Goal: Task Accomplishment & Management: Manage account settings

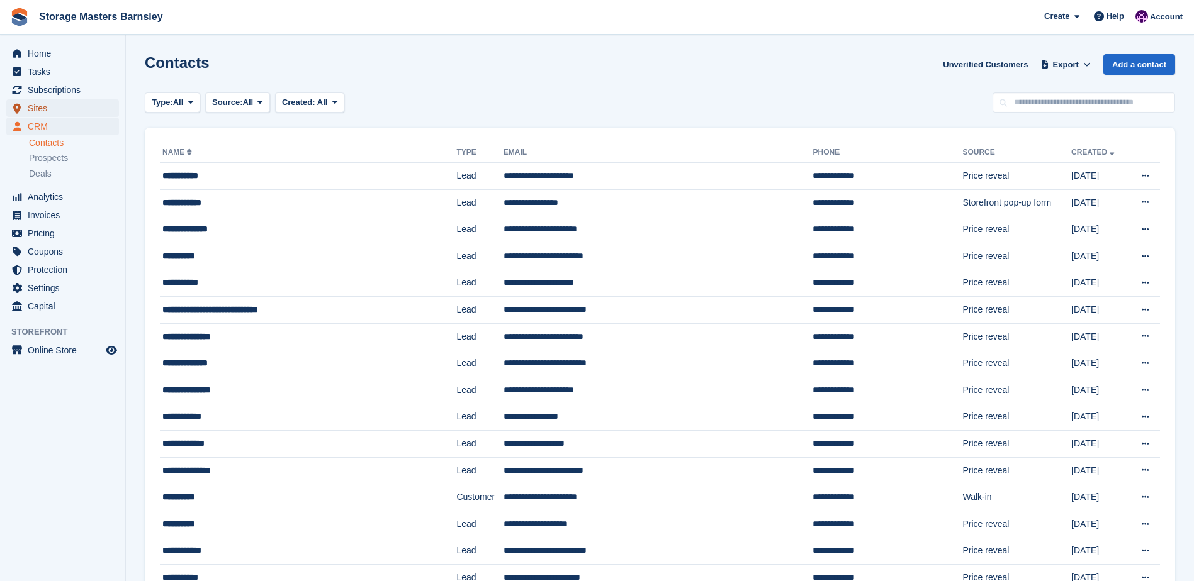
click at [53, 111] on span "Sites" at bounding box center [66, 108] width 76 height 18
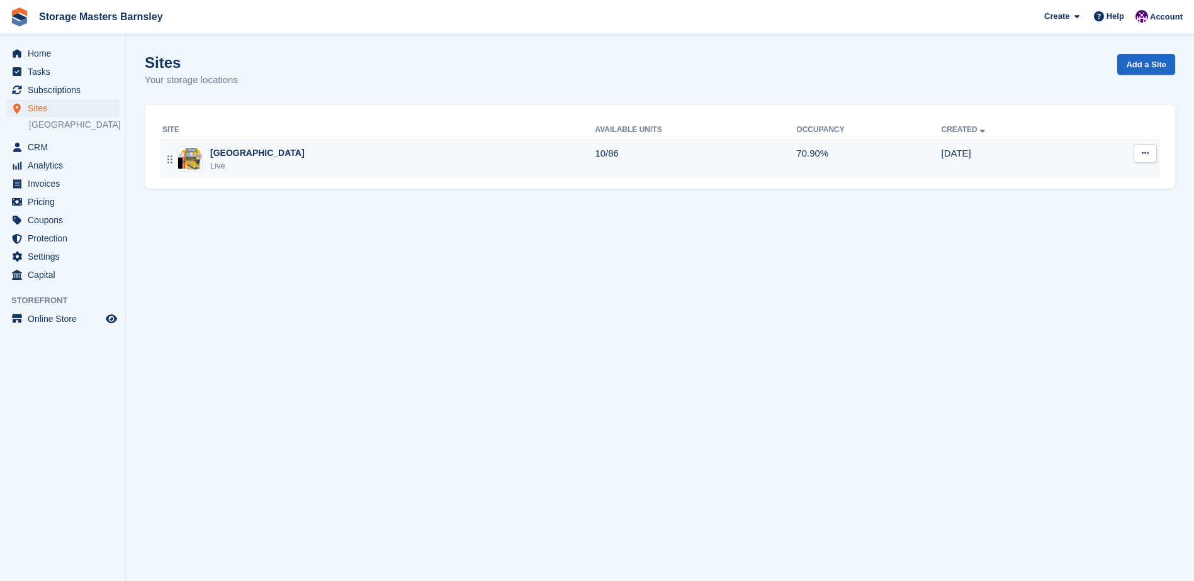
click at [552, 156] on div "Metro Trading Centre Barnsley Live" at bounding box center [378, 160] width 432 height 26
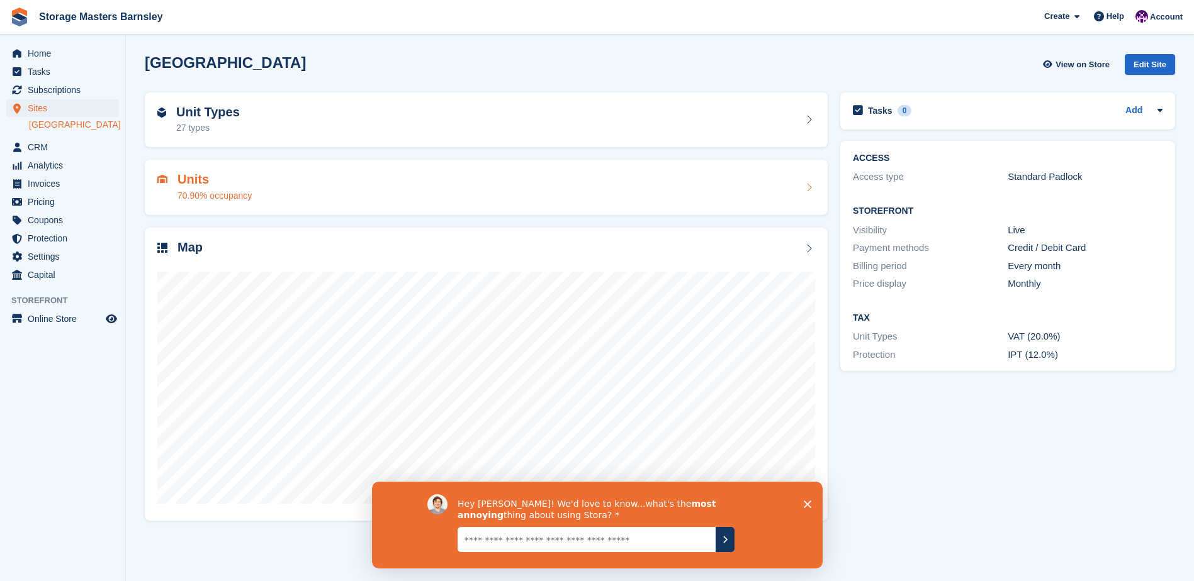
click at [552, 174] on div "Units 70.90% occupancy" at bounding box center [486, 187] width 658 height 30
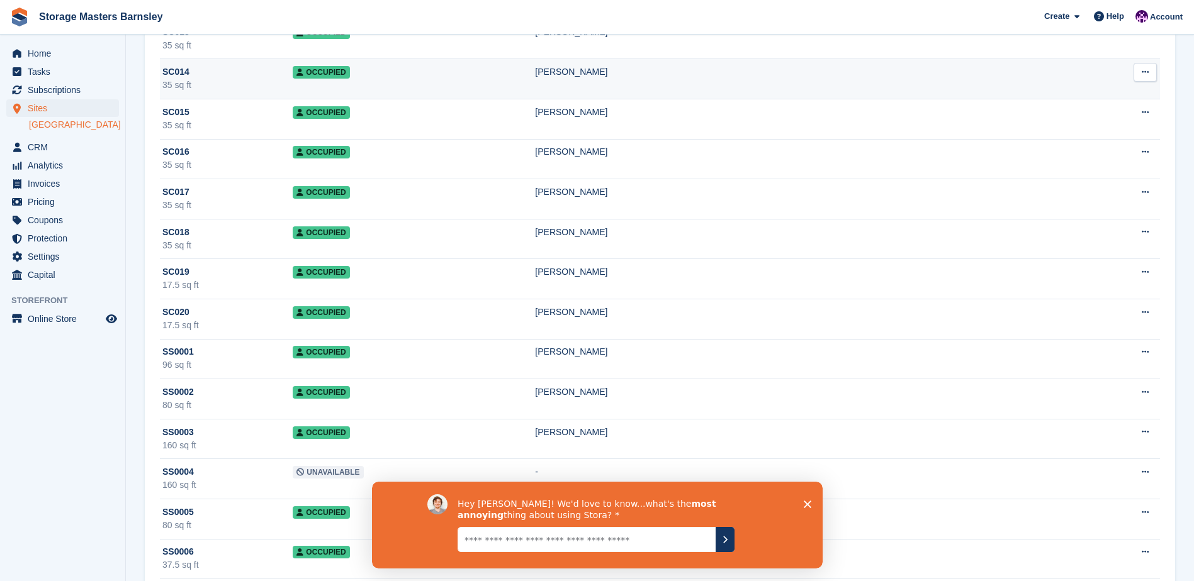
scroll to position [692, 0]
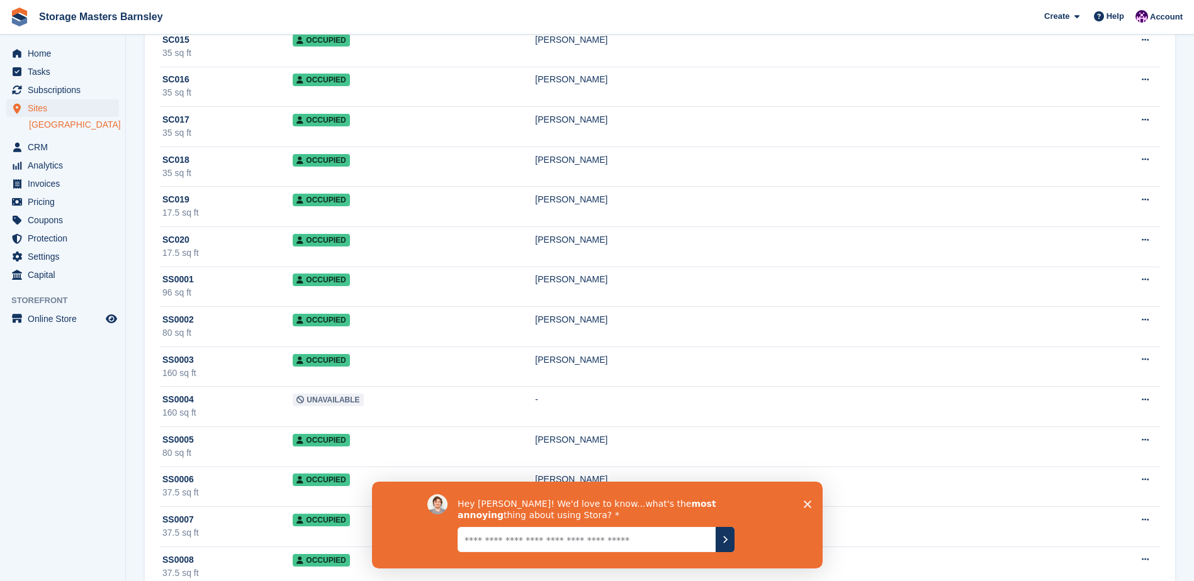
click at [809, 505] on polygon "Close survey" at bounding box center [807, 504] width 8 height 8
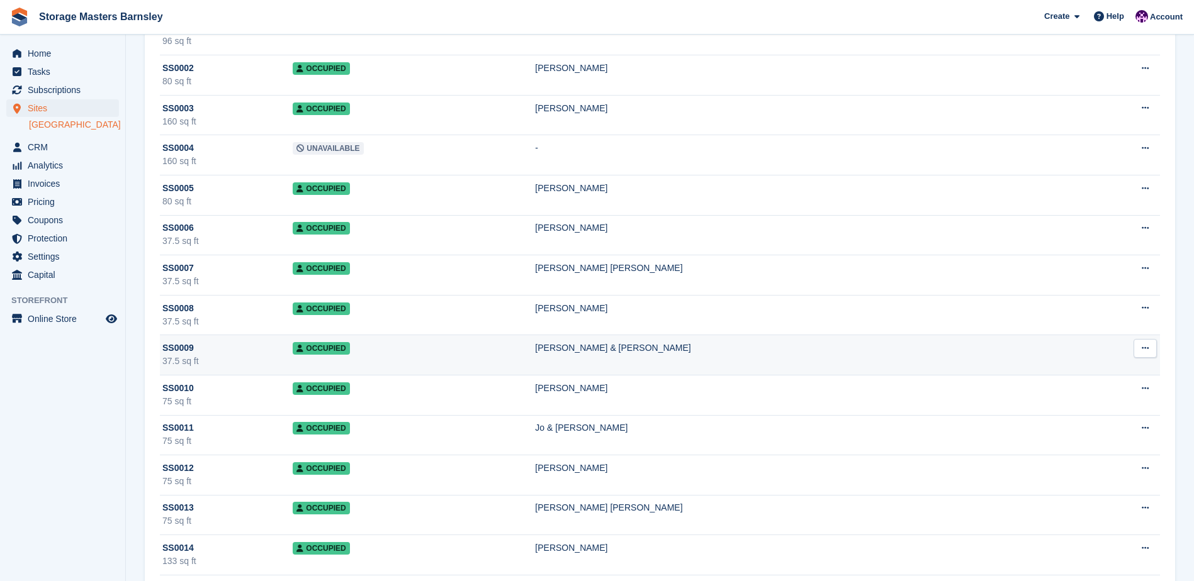
scroll to position [1195, 0]
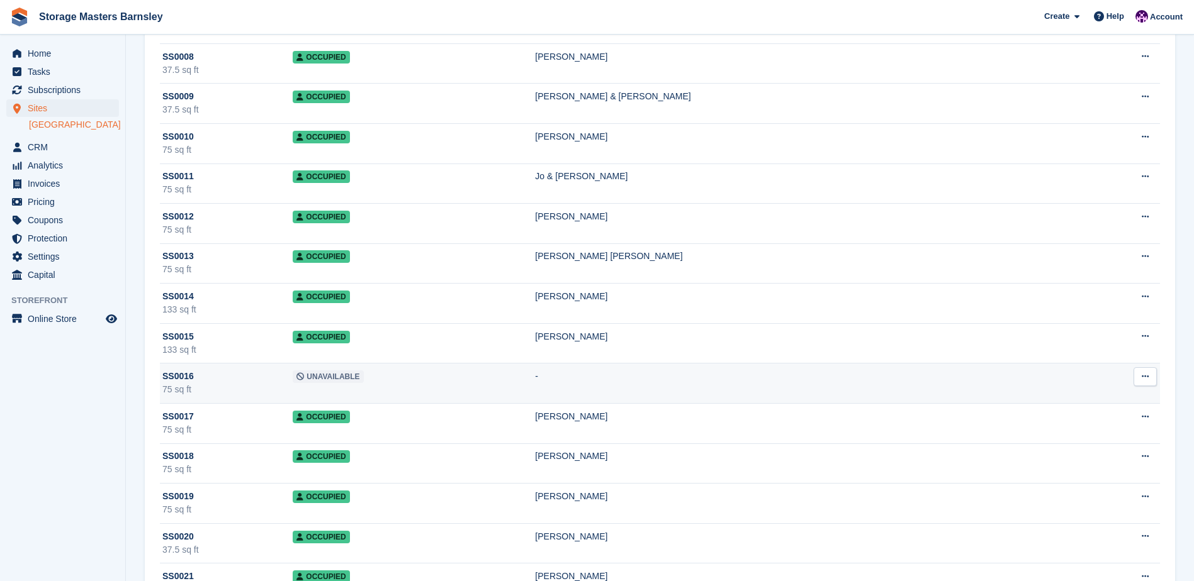
click at [424, 374] on td "Unavailable" at bounding box center [414, 384] width 242 height 40
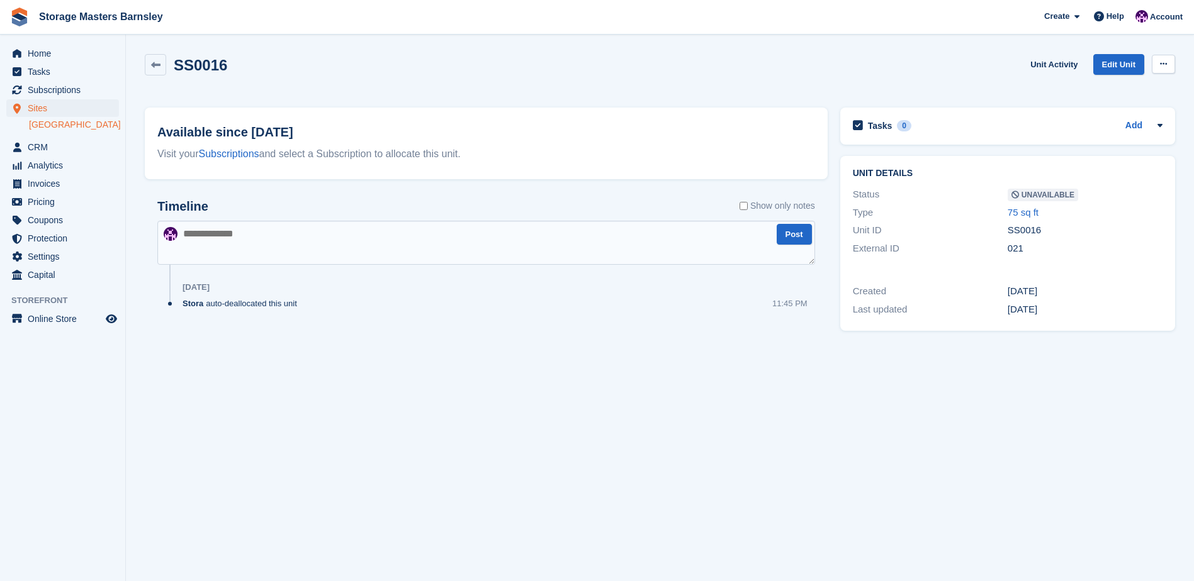
click at [1174, 67] on div "SS0016 Unit Activity Edit Unit Make Available Delete unit" at bounding box center [659, 74] width 1043 height 53
click at [1170, 65] on button at bounding box center [1162, 64] width 23 height 19
click at [1144, 83] on p "Make Available" at bounding box center [1114, 89] width 109 height 16
click at [59, 108] on span "Sites" at bounding box center [66, 108] width 76 height 18
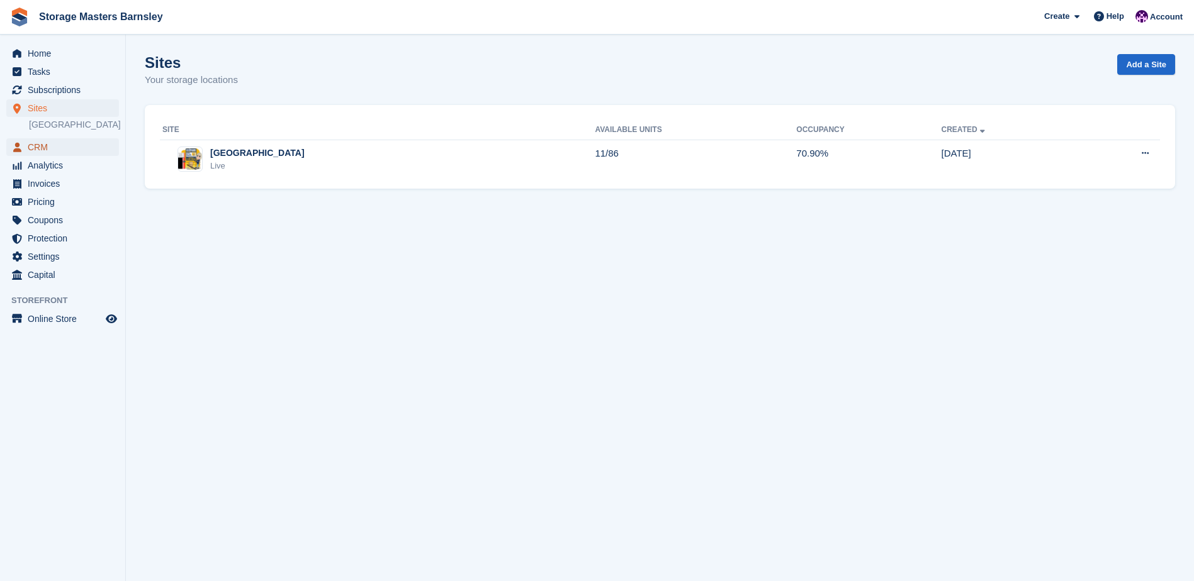
click at [35, 156] on span "CRM" at bounding box center [66, 147] width 76 height 18
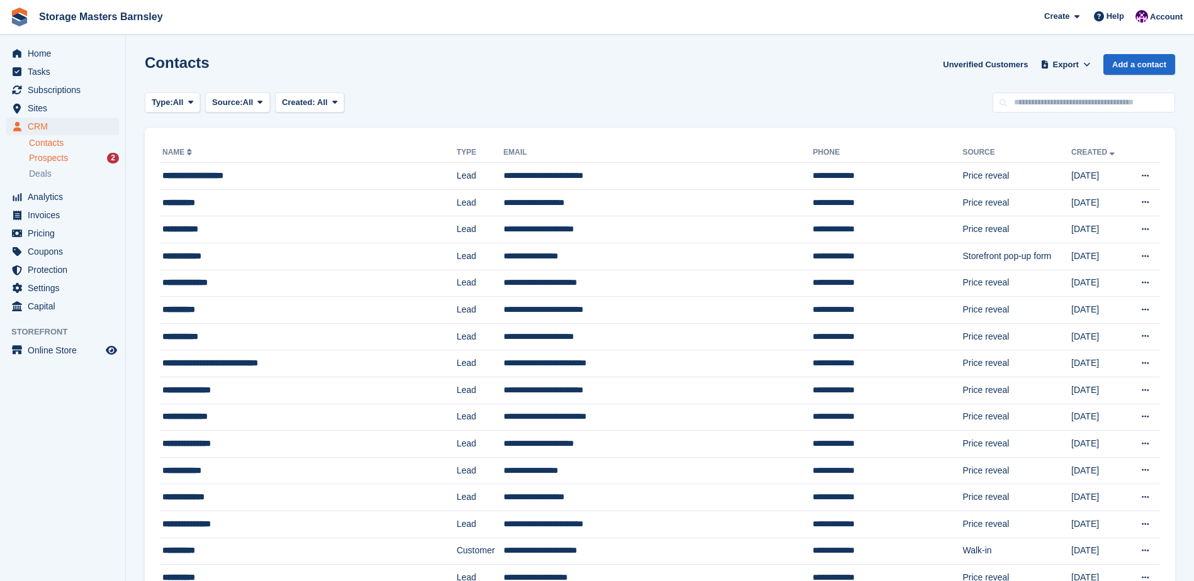
click at [49, 159] on span "Prospects" at bounding box center [48, 158] width 39 height 12
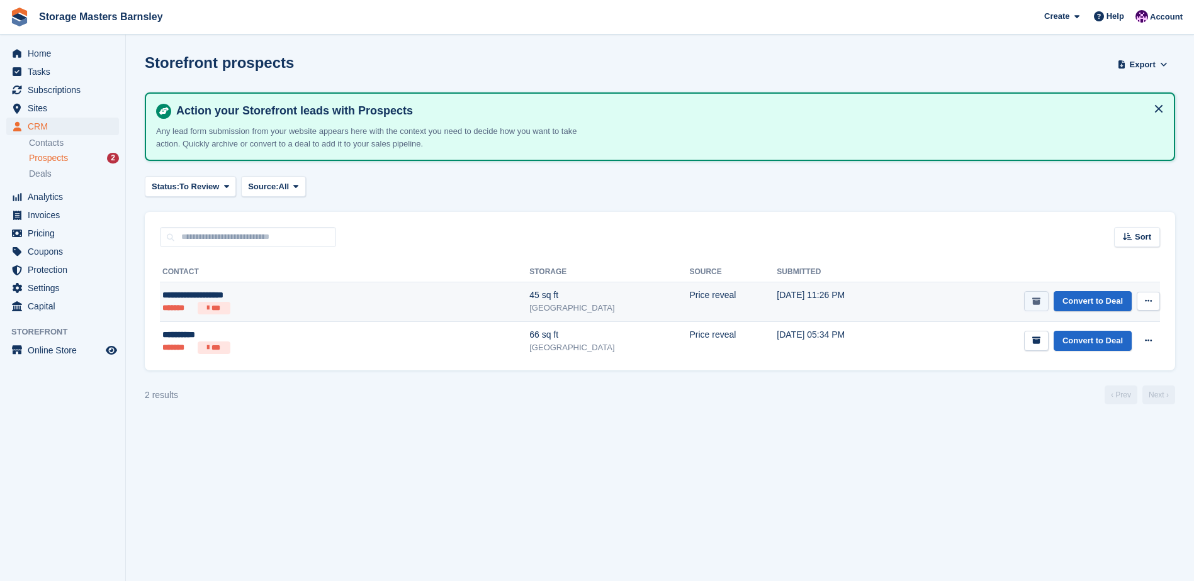
click at [1039, 301] on icon "submit" at bounding box center [1036, 302] width 8 height 8
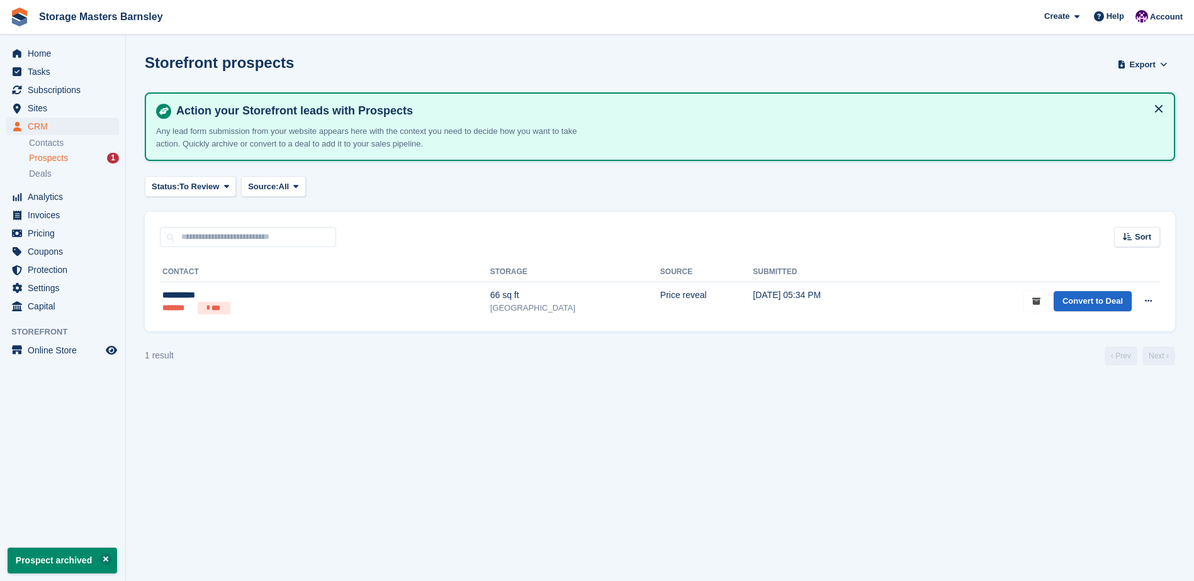
click at [1039, 301] on icon "submit" at bounding box center [1036, 302] width 8 height 8
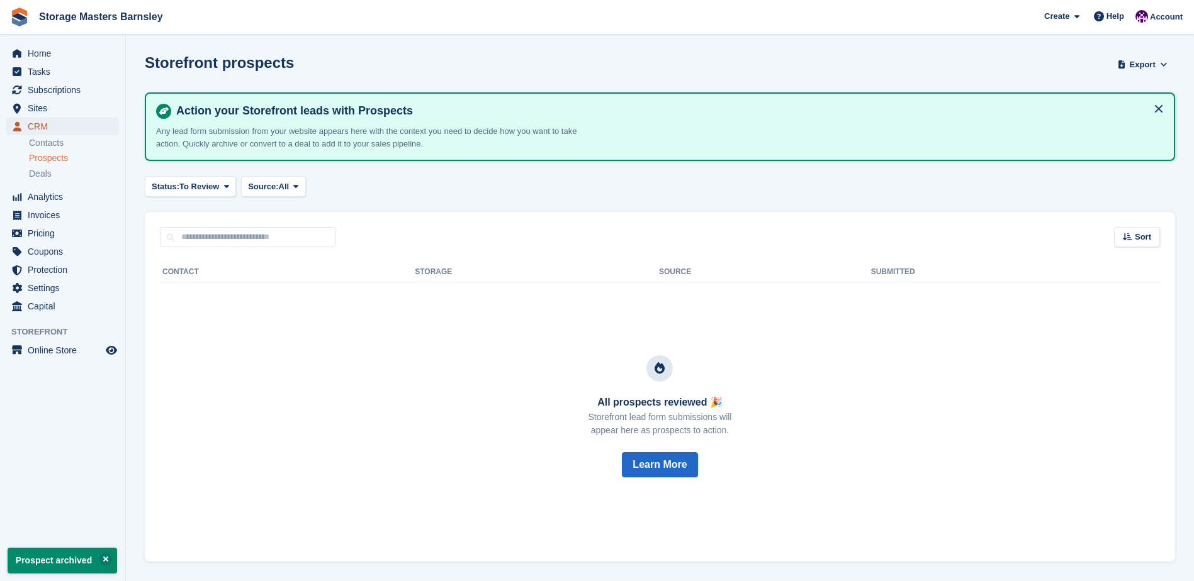
click at [57, 123] on span "CRM" at bounding box center [66, 127] width 76 height 18
